Goal: Navigation & Orientation: Find specific page/section

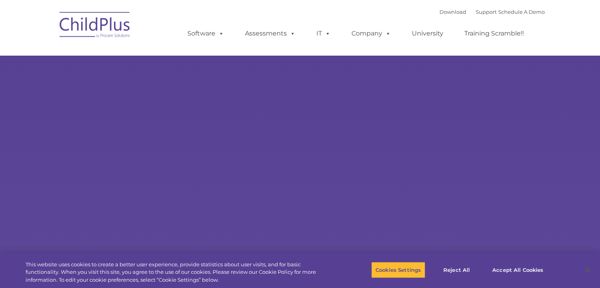
select select "MEDIUM"
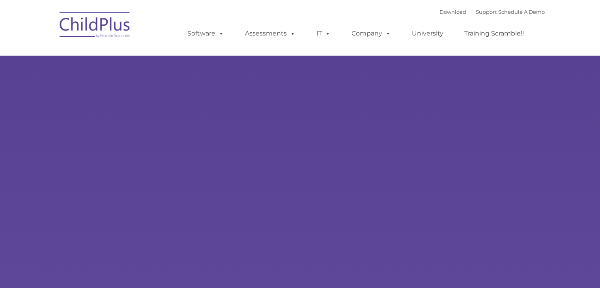
type input ""
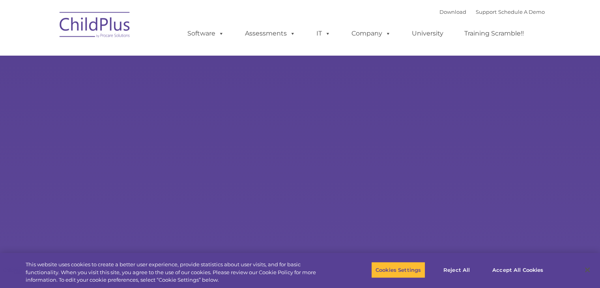
select select "MEDIUM"
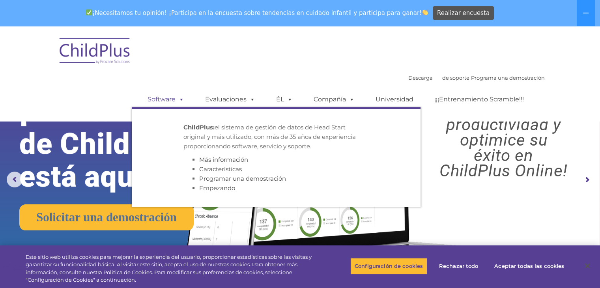
click at [181, 95] on span at bounding box center [179, 98] width 9 height 7
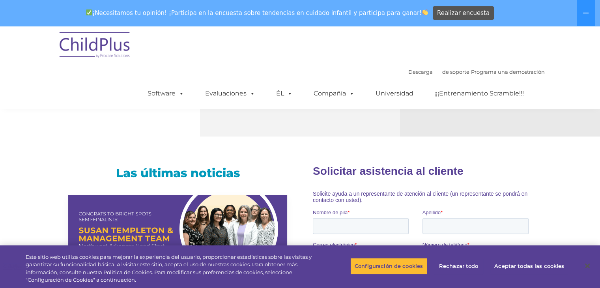
scroll to position [401, 0]
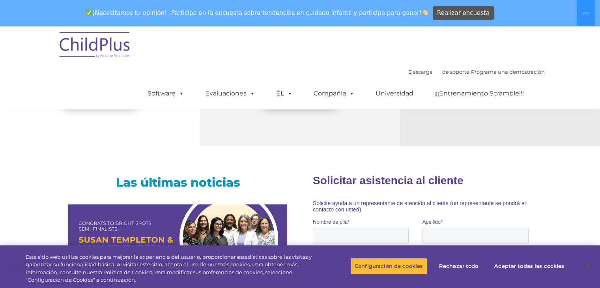
click at [106, 48] on img at bounding box center [95, 45] width 79 height 39
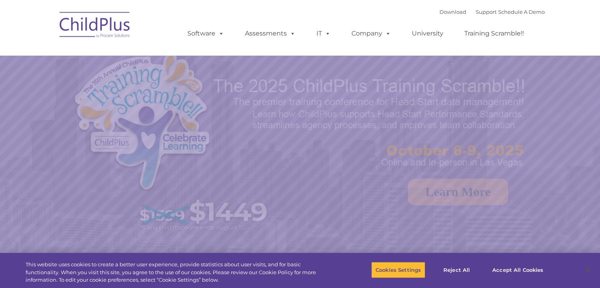
select select "MEDIUM"
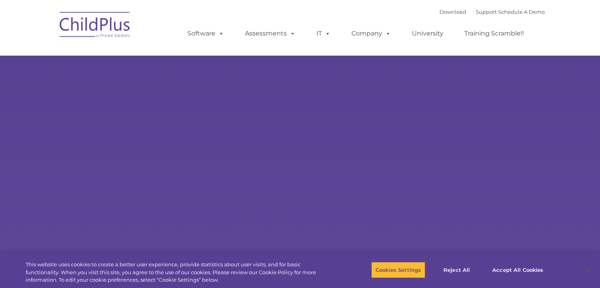
select select "MEDIUM"
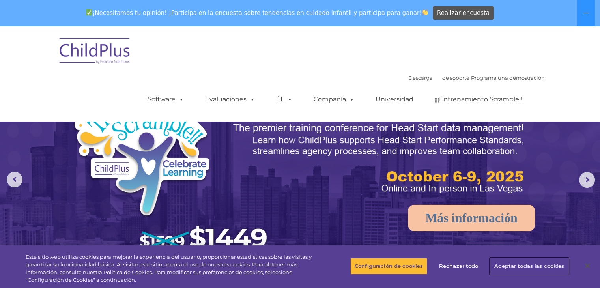
click at [527, 265] on font "Aceptar todas las cookies" at bounding box center [529, 266] width 70 height 6
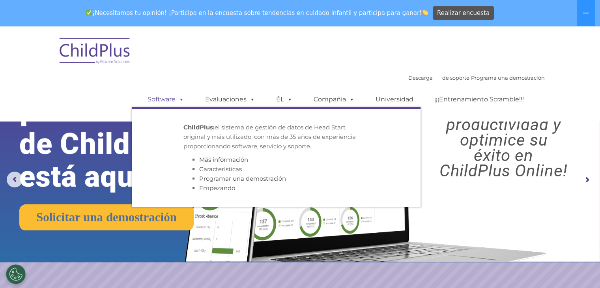
click at [153, 97] on font "Software" at bounding box center [161, 98] width 28 height 7
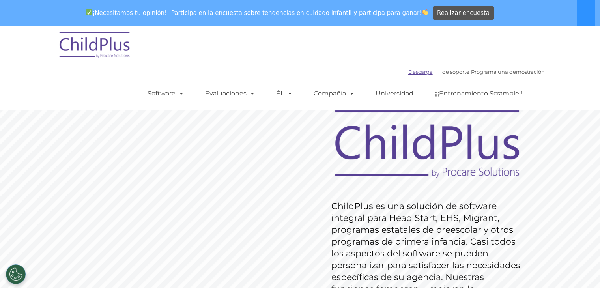
click at [411, 69] on font "Descarga" at bounding box center [420, 72] width 24 height 6
